Goal: Task Accomplishment & Management: Manage account settings

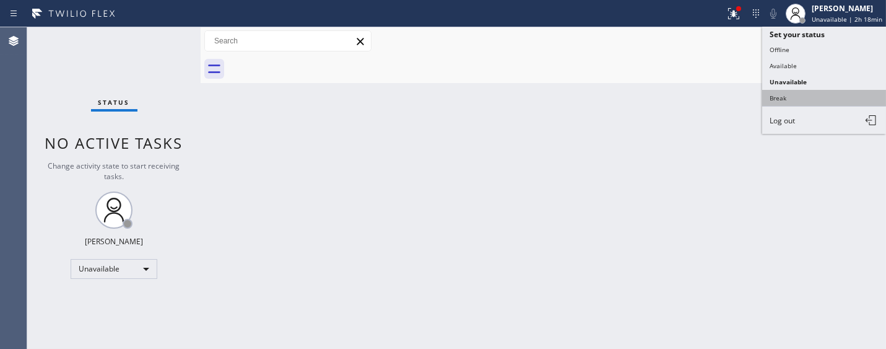
click at [775, 102] on button "Break" at bounding box center [824, 98] width 124 height 16
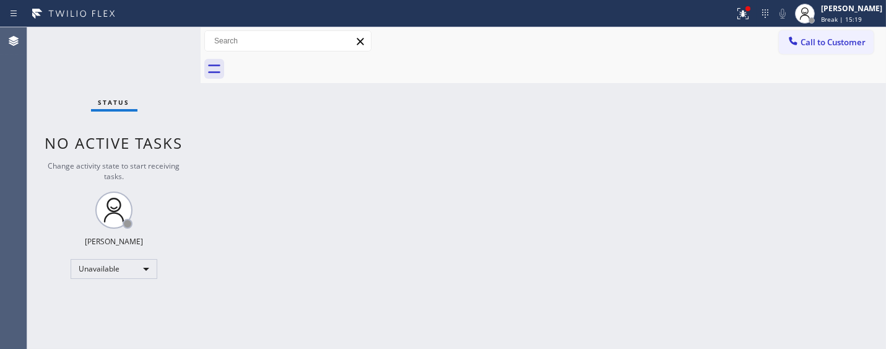
click at [311, 268] on div "Back to Dashboard Change Sender ID Customers Technicians Select a contact Outbo…" at bounding box center [544, 187] width 686 height 321
click at [839, 13] on div "[PERSON_NAME]" at bounding box center [851, 8] width 61 height 11
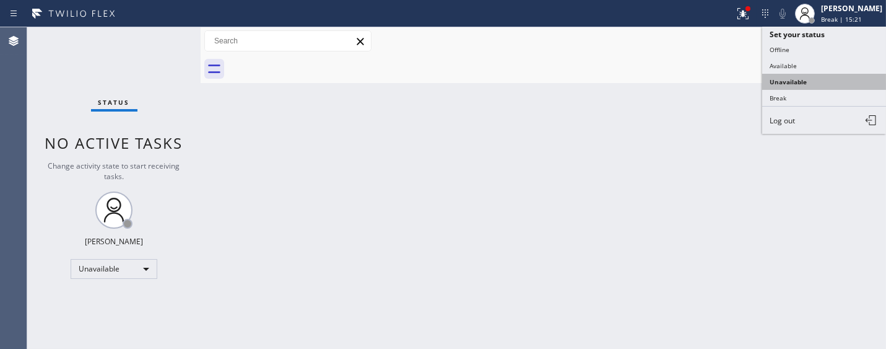
click at [792, 87] on button "Unavailable" at bounding box center [824, 82] width 124 height 16
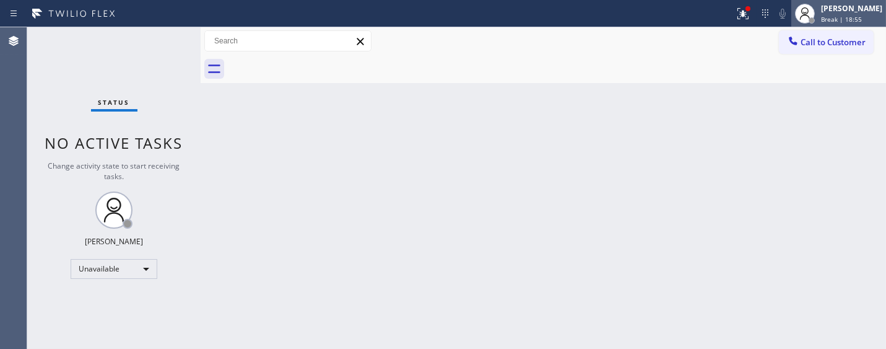
click at [845, 3] on div "[PERSON_NAME]" at bounding box center [851, 8] width 61 height 11
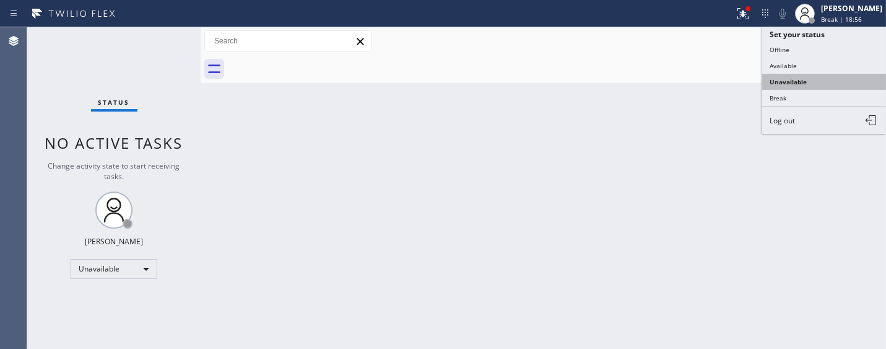
click at [834, 84] on button "Unavailable" at bounding box center [824, 82] width 124 height 16
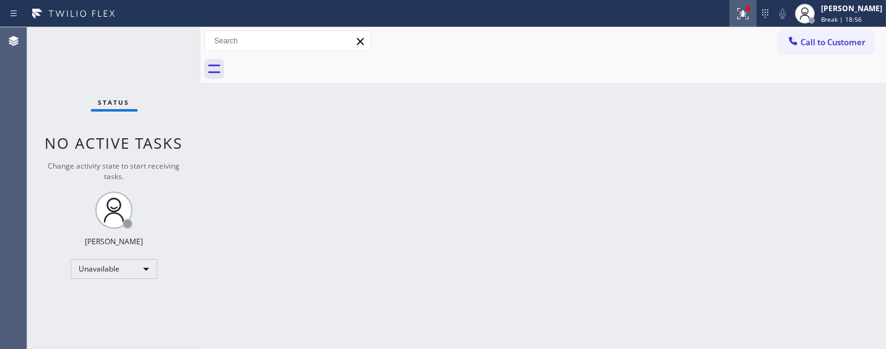
click at [743, 19] on icon at bounding box center [743, 13] width 11 height 11
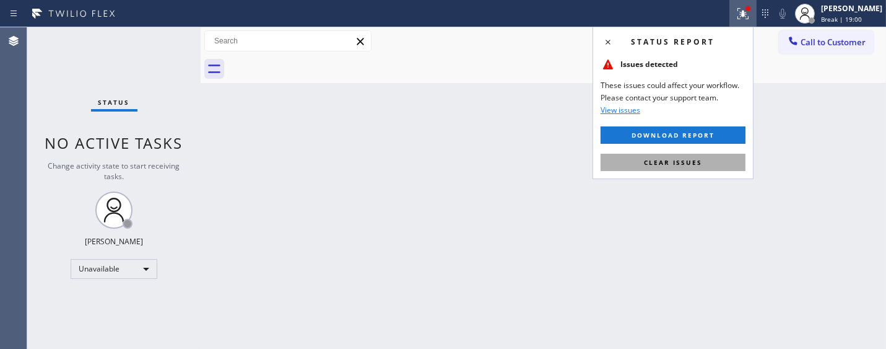
click at [690, 168] on button "Clear issues" at bounding box center [673, 162] width 145 height 17
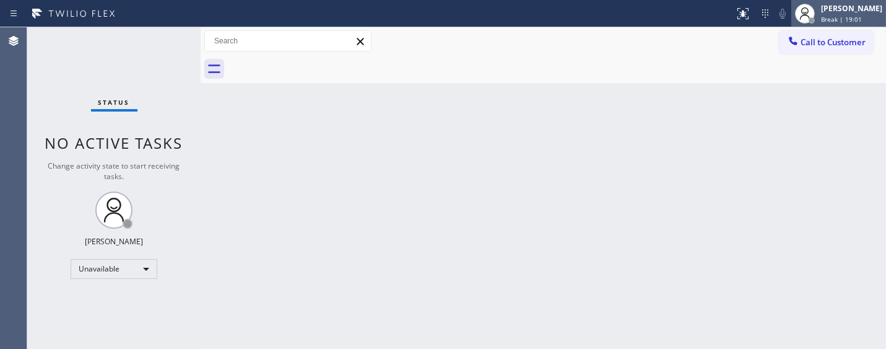
click at [824, 7] on div "[PERSON_NAME]" at bounding box center [851, 8] width 61 height 11
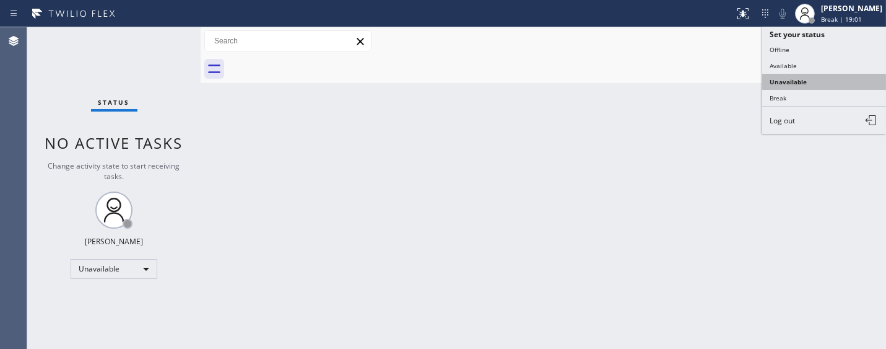
click at [799, 78] on button "Unavailable" at bounding box center [824, 82] width 124 height 16
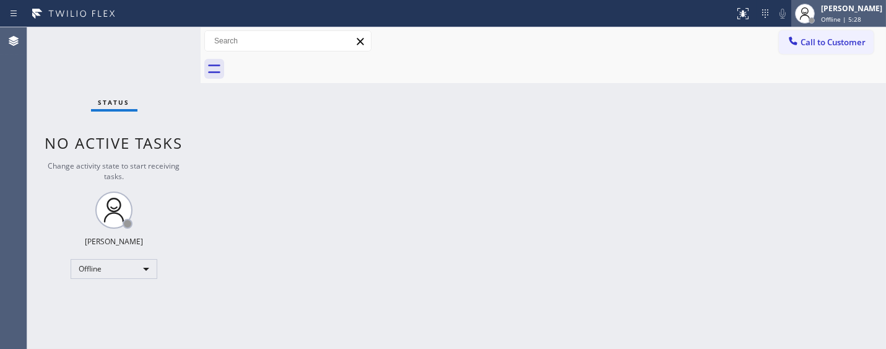
click at [840, 19] on span "Offline | 5:28" at bounding box center [841, 19] width 40 height 9
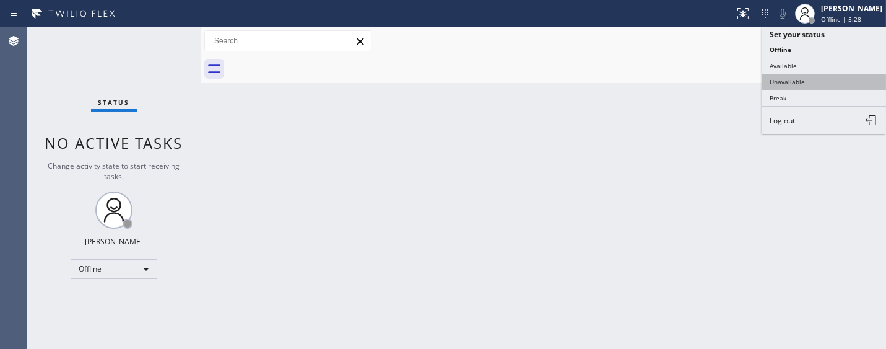
click at [799, 76] on button "Unavailable" at bounding box center [824, 82] width 124 height 16
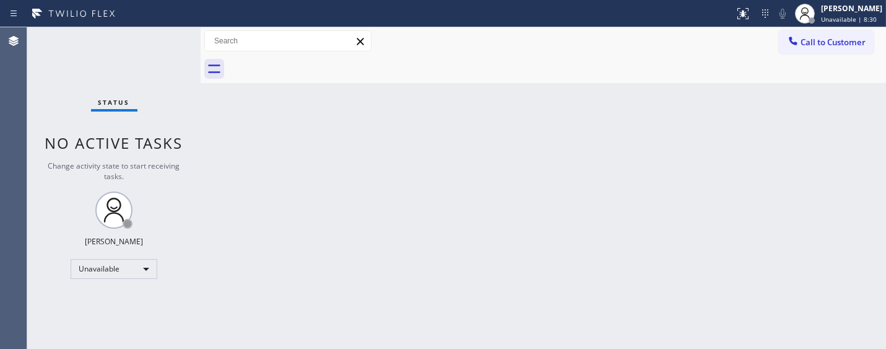
click at [508, 169] on div "Back to Dashboard Change Sender ID Customers Technicians Select a contact Outbo…" at bounding box center [544, 187] width 686 height 321
click at [425, 197] on div "Back to Dashboard Change Sender ID Customers Technicians Select a contact Outbo…" at bounding box center [544, 187] width 686 height 321
